Goal: Task Accomplishment & Management: Manage account settings

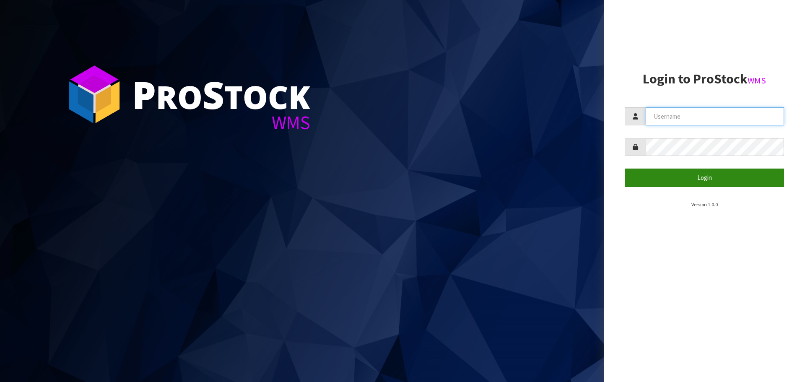
type input "[DOMAIN_NAME][EMAIL_ADDRESS][DOMAIN_NAME]"
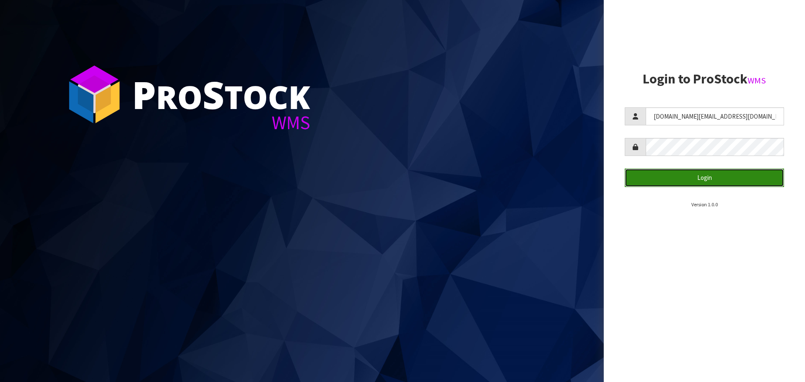
click at [687, 186] on button "Login" at bounding box center [704, 178] width 159 height 18
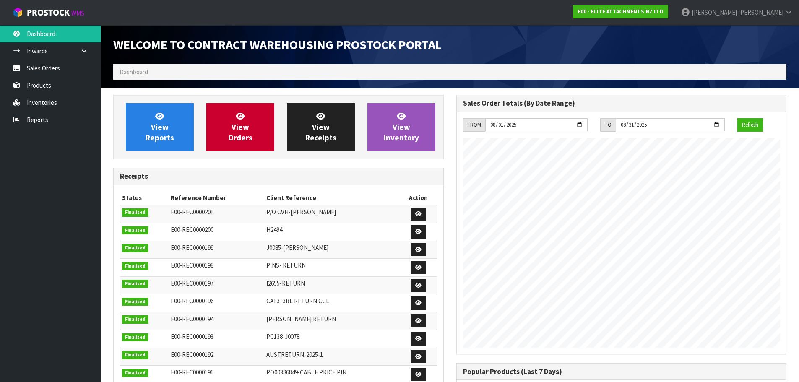
scroll to position [370, 343]
click at [764, 12] on span "[PERSON_NAME]" at bounding box center [760, 12] width 45 height 8
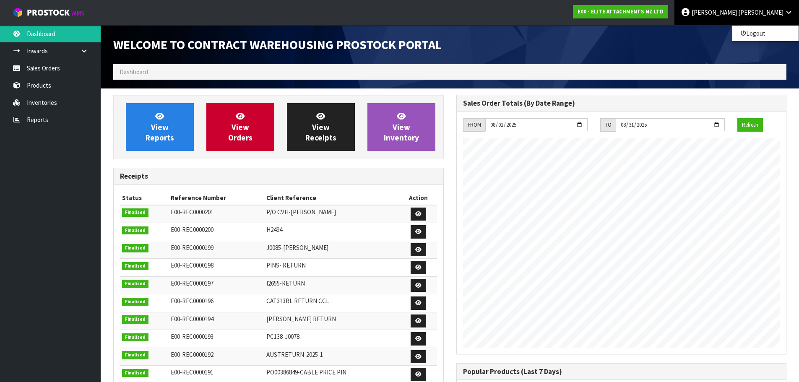
click at [52, 150] on ul "Dashboard Inwards Purchase Orders Receipts Sales Orders Products Inventories Re…" at bounding box center [50, 203] width 101 height 357
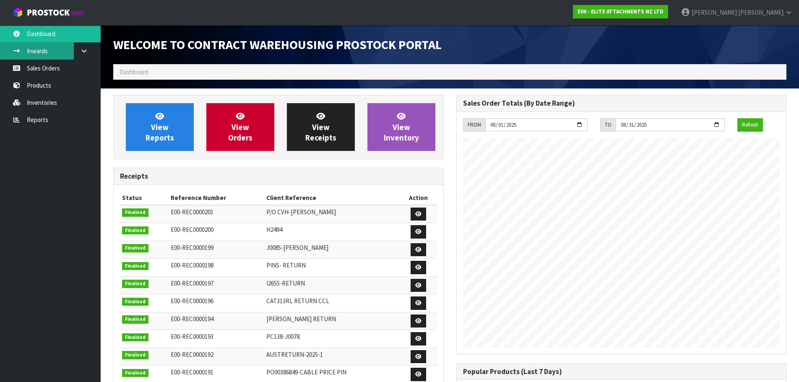
click at [68, 50] on link "Inwards" at bounding box center [50, 50] width 101 height 17
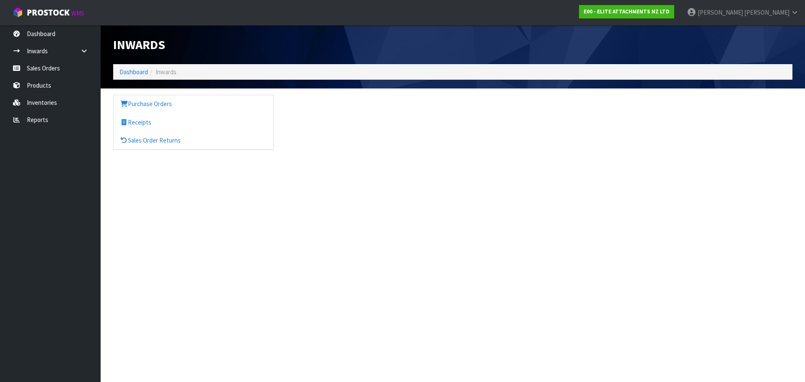
click at [78, 52] on link at bounding box center [87, 50] width 27 height 17
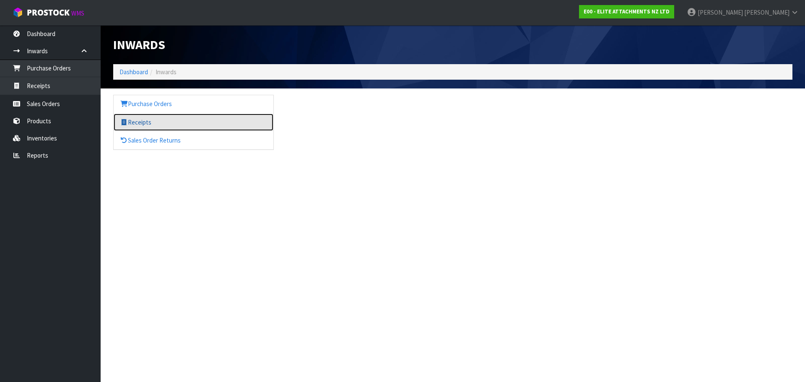
click at [133, 122] on link "Receipts" at bounding box center [194, 122] width 160 height 17
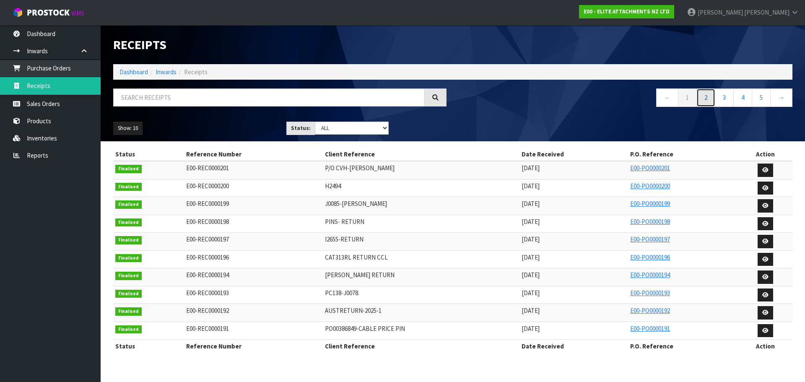
click at [709, 100] on link "2" at bounding box center [706, 97] width 19 height 18
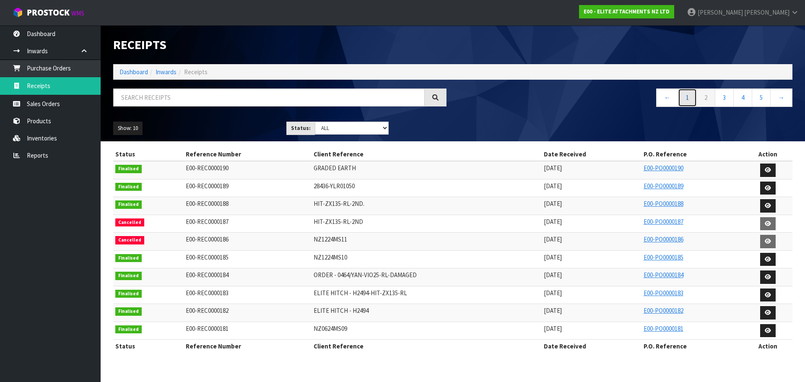
click at [694, 103] on link "1" at bounding box center [687, 97] width 19 height 18
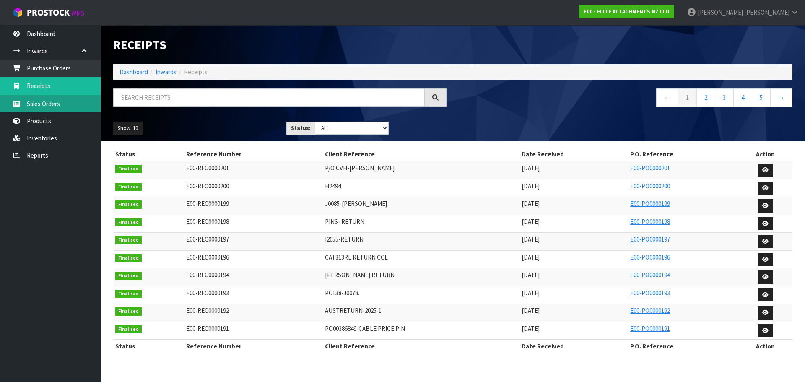
click at [67, 105] on link "Sales Orders" at bounding box center [50, 103] width 101 height 17
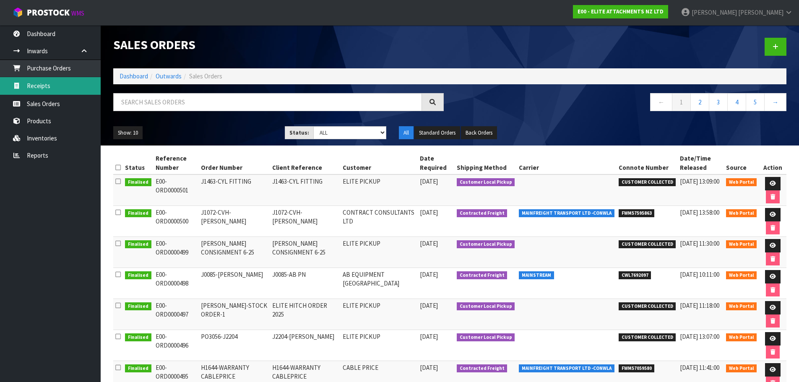
click at [65, 91] on link "Receipts" at bounding box center [50, 85] width 101 height 17
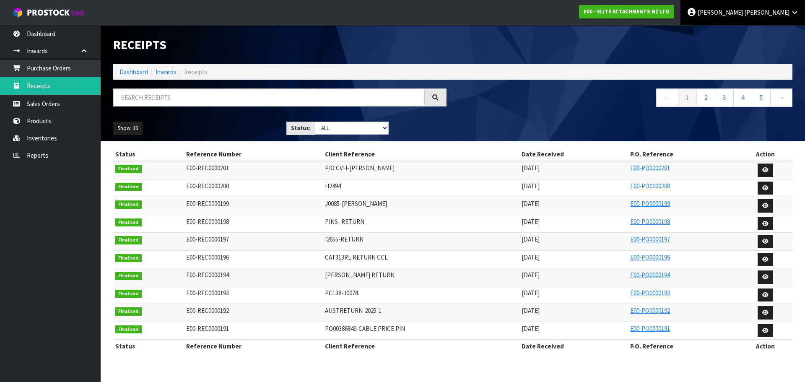
click at [743, 13] on span "[PERSON_NAME]" at bounding box center [720, 12] width 45 height 8
click at [743, 10] on span "[PERSON_NAME]" at bounding box center [720, 12] width 45 height 8
click at [697, 12] on icon at bounding box center [692, 12] width 10 height 0
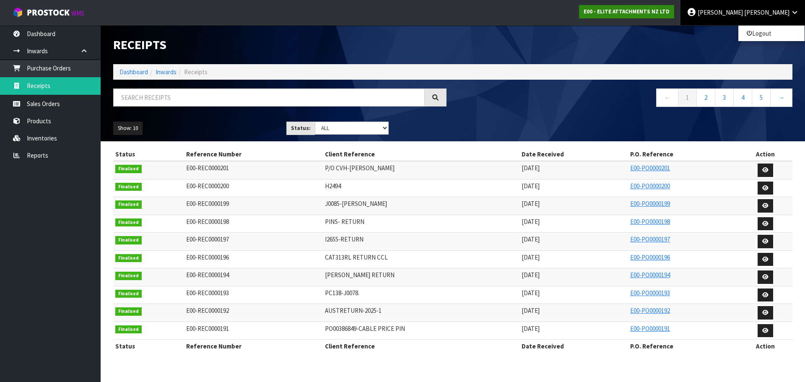
click at [670, 13] on strong "E00 - ELITE ATTACHMENTS NZ LTD" at bounding box center [627, 11] width 86 height 7
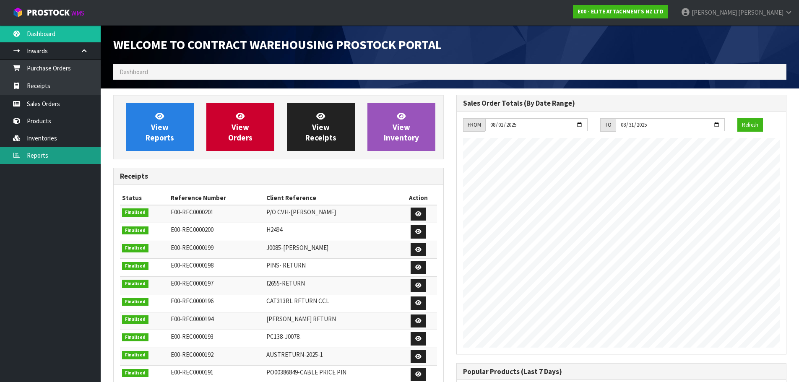
click at [67, 155] on link "Reports" at bounding box center [50, 155] width 101 height 17
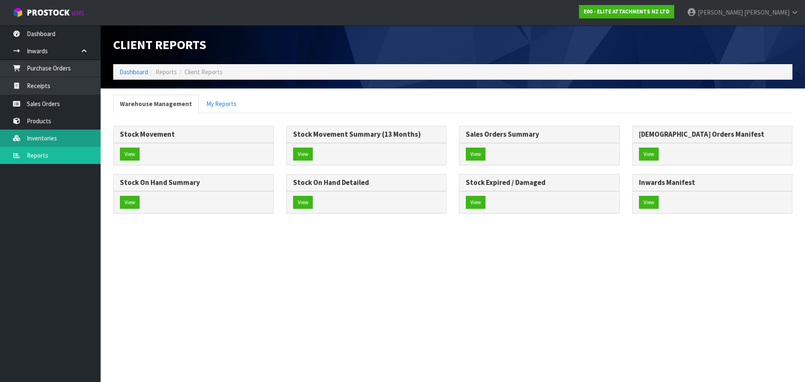
click at [69, 141] on link "Inventories" at bounding box center [50, 138] width 101 height 17
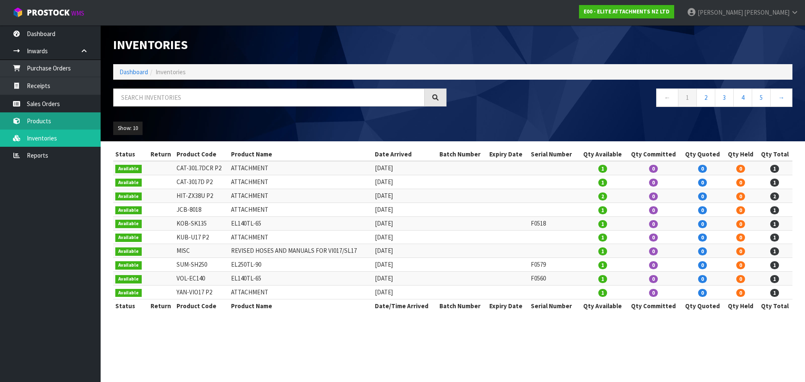
click at [56, 117] on link "Products" at bounding box center [50, 120] width 101 height 17
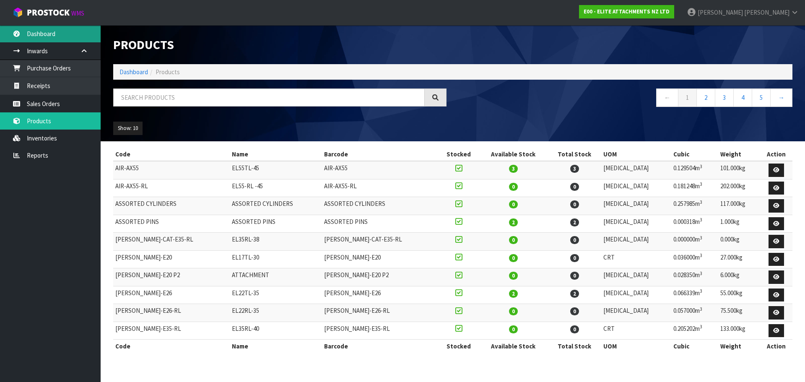
click at [51, 34] on link "Dashboard" at bounding box center [50, 33] width 101 height 17
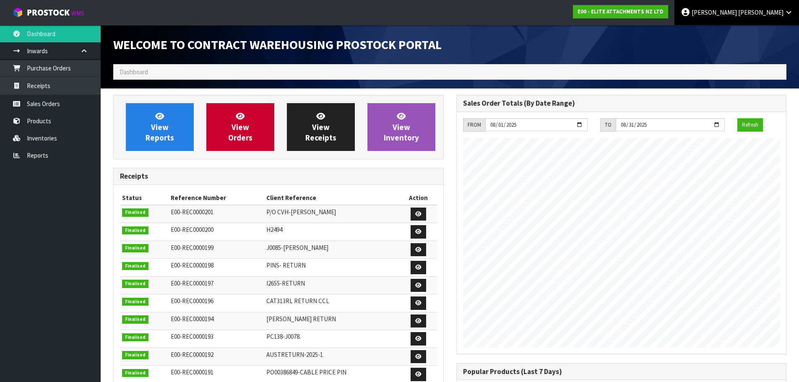
click at [759, 7] on link "[PERSON_NAME]" at bounding box center [736, 12] width 125 height 25
click at [746, 34] on icon at bounding box center [743, 34] width 5 height 0
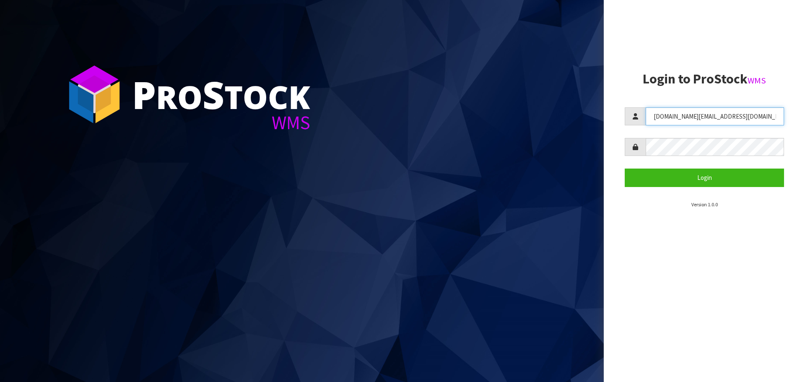
click at [695, 121] on input "[DOMAIN_NAME][EMAIL_ADDRESS][DOMAIN_NAME]" at bounding box center [715, 116] width 138 height 18
paste input "j.barclay"
type input "j.barclay@eliteattachments.com"
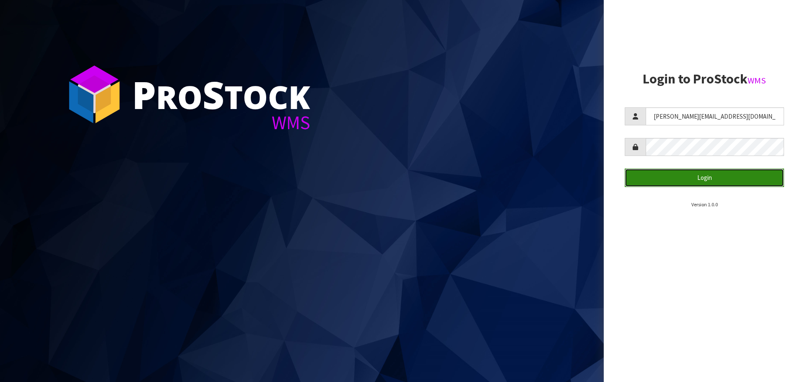
click at [662, 173] on button "Login" at bounding box center [704, 178] width 159 height 18
